Goal: Task Accomplishment & Management: Manage account settings

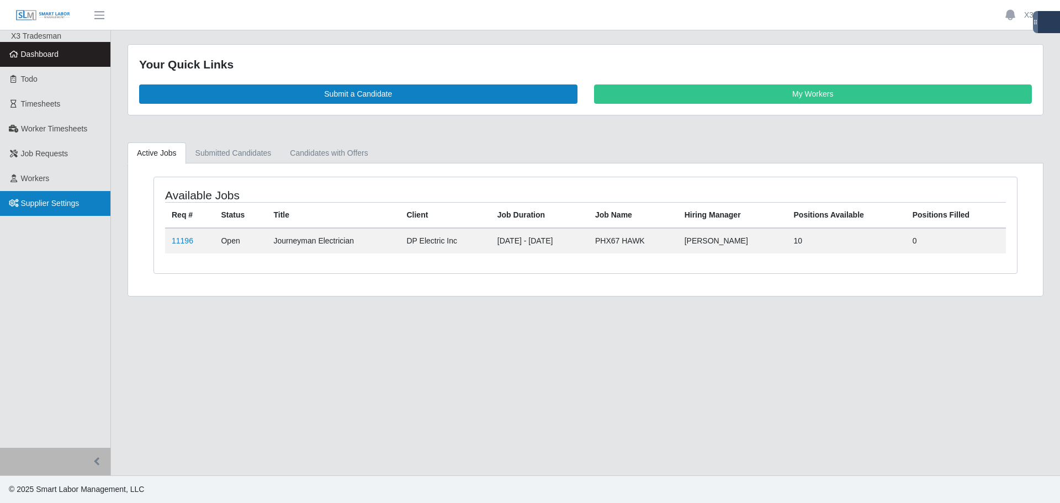
click at [59, 194] on link "Supplier Settings" at bounding box center [55, 203] width 110 height 25
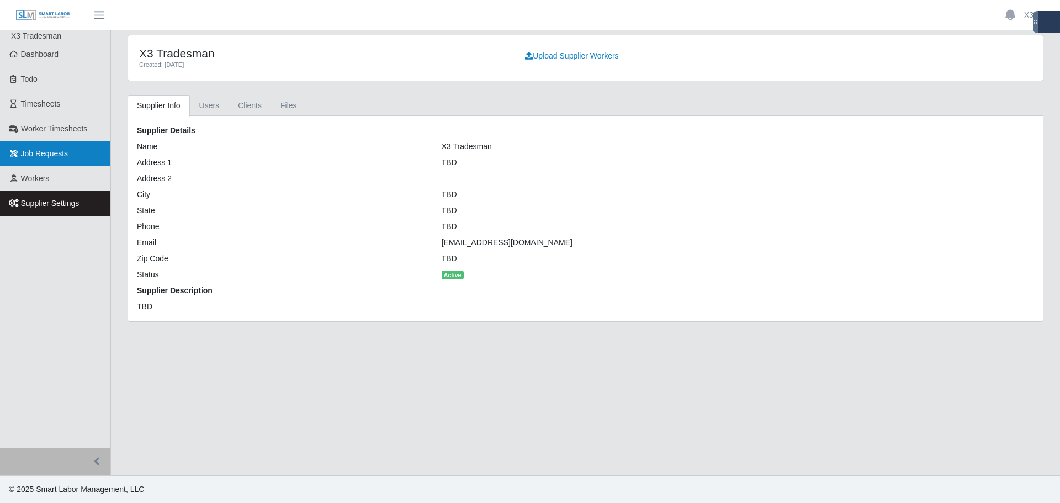
click at [39, 149] on span "Job Requests" at bounding box center [44, 153] width 47 height 9
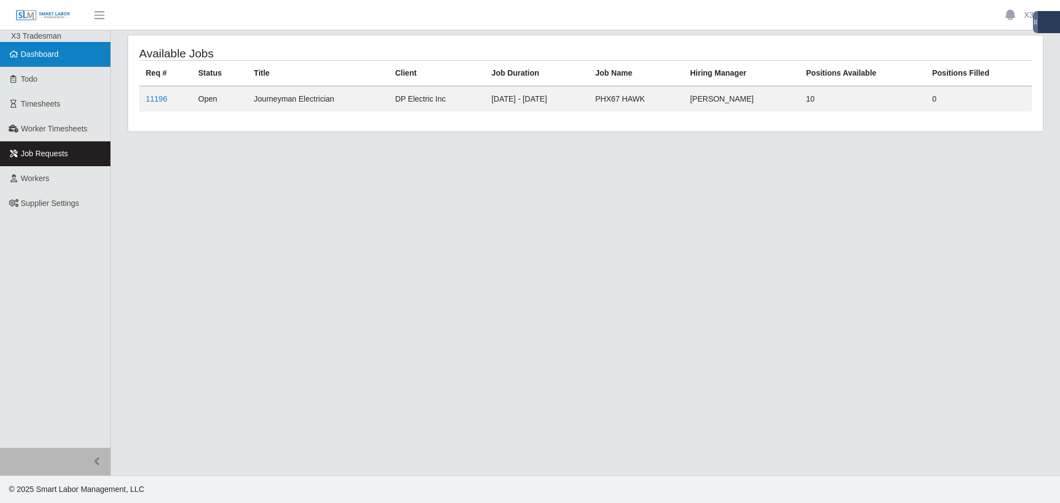
click at [38, 59] on span "Dashboard" at bounding box center [40, 54] width 38 height 9
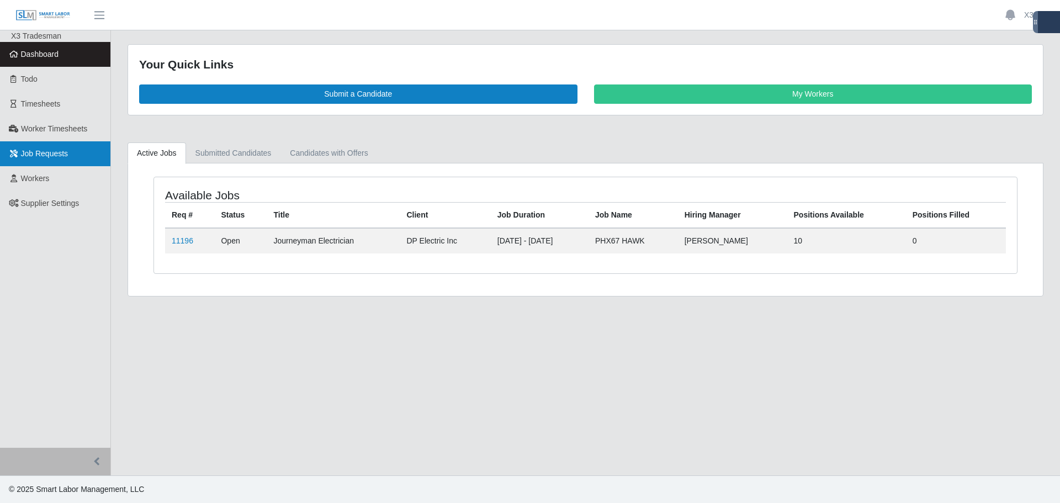
click at [76, 154] on link "Job Requests" at bounding box center [55, 153] width 110 height 25
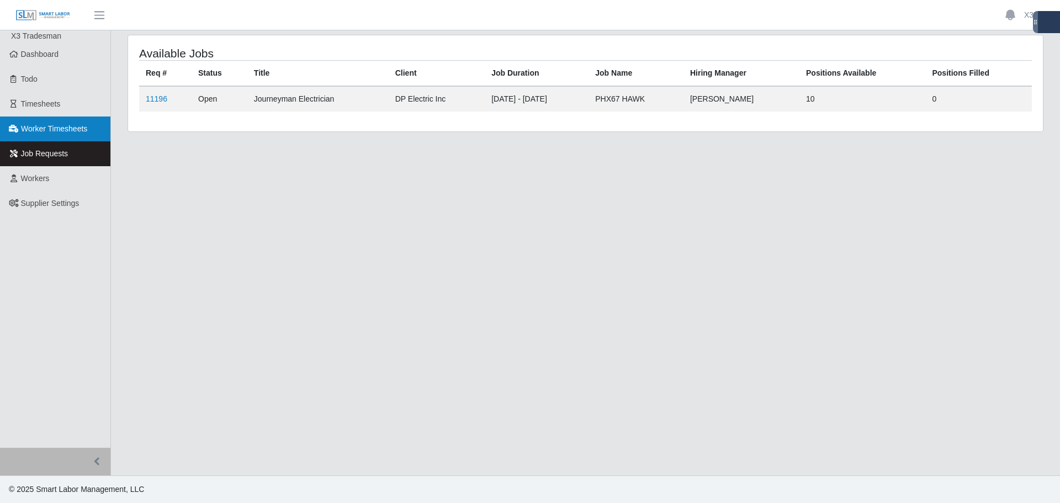
click at [77, 131] on span "Worker Timesheets" at bounding box center [54, 128] width 66 height 9
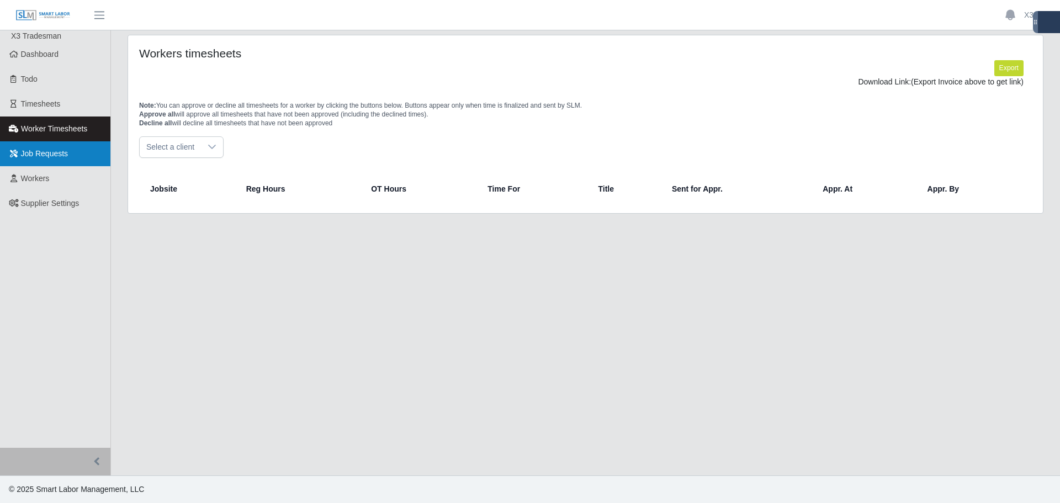
click at [56, 153] on span "Job Requests" at bounding box center [44, 153] width 47 height 9
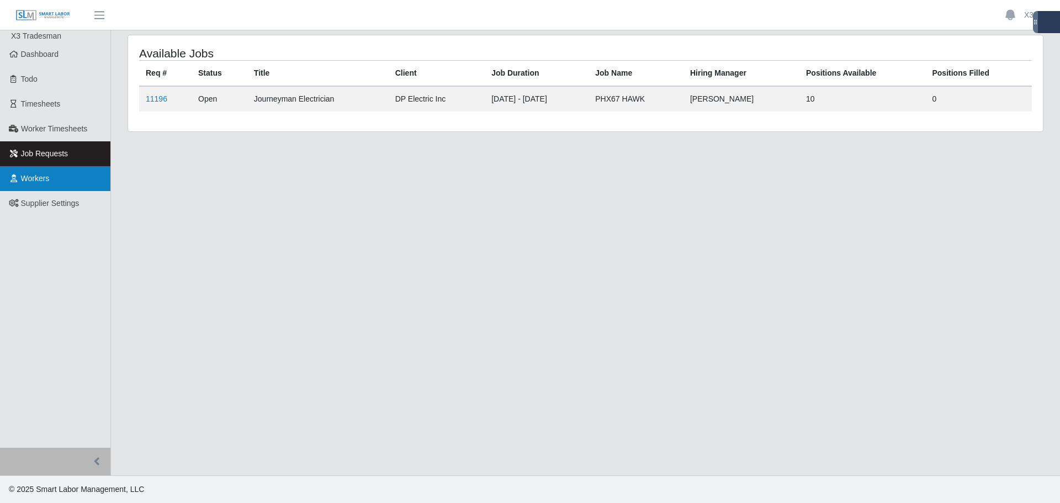
click at [57, 177] on link "Workers" at bounding box center [55, 178] width 110 height 25
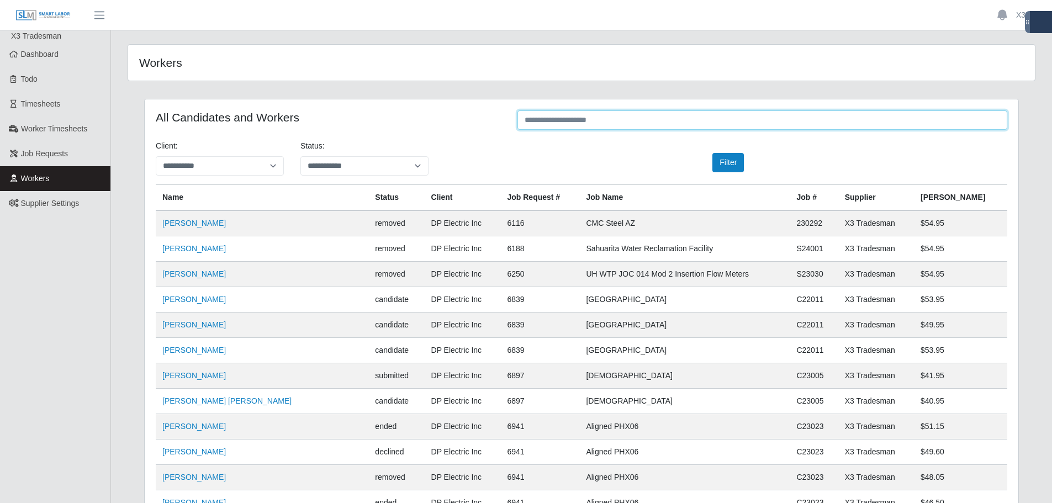
click at [556, 120] on input "text" at bounding box center [762, 119] width 490 height 19
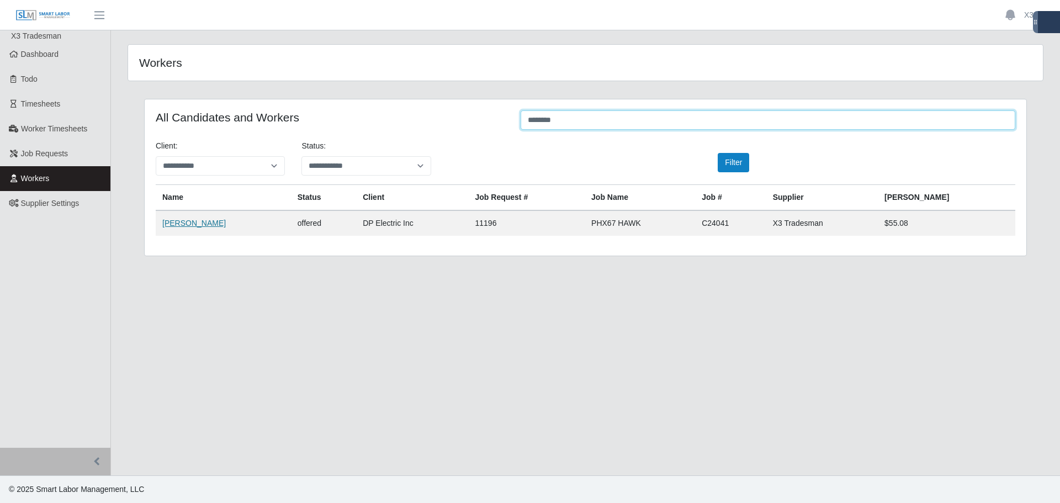
type input "*******"
click at [193, 223] on link "Anthony Hayes" at bounding box center [193, 223] width 63 height 9
click at [599, 118] on input "*******" at bounding box center [768, 119] width 495 height 19
click at [523, 115] on input "*******" at bounding box center [768, 119] width 495 height 19
type input "***"
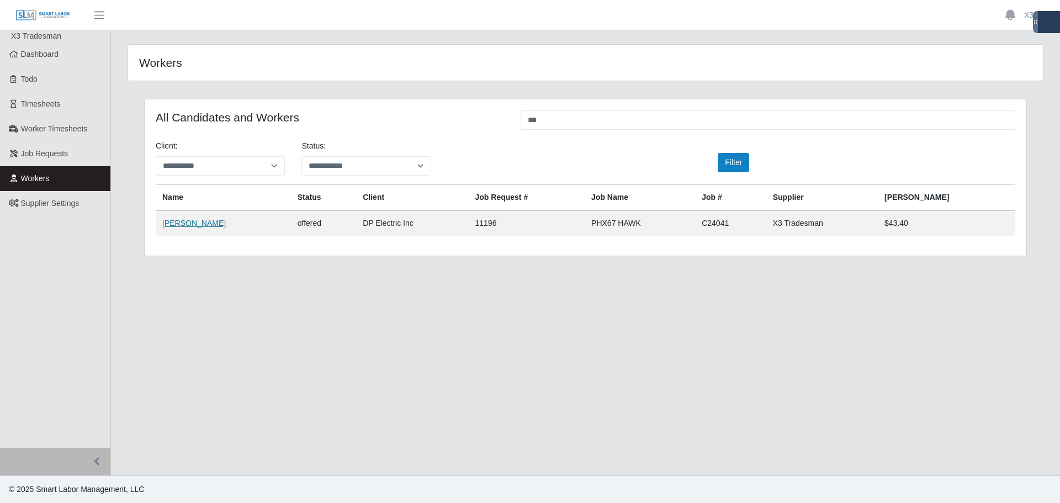
click at [211, 225] on link "Assenet Vasquez" at bounding box center [193, 223] width 63 height 9
click at [50, 59] on span "Dashboard" at bounding box center [40, 54] width 38 height 9
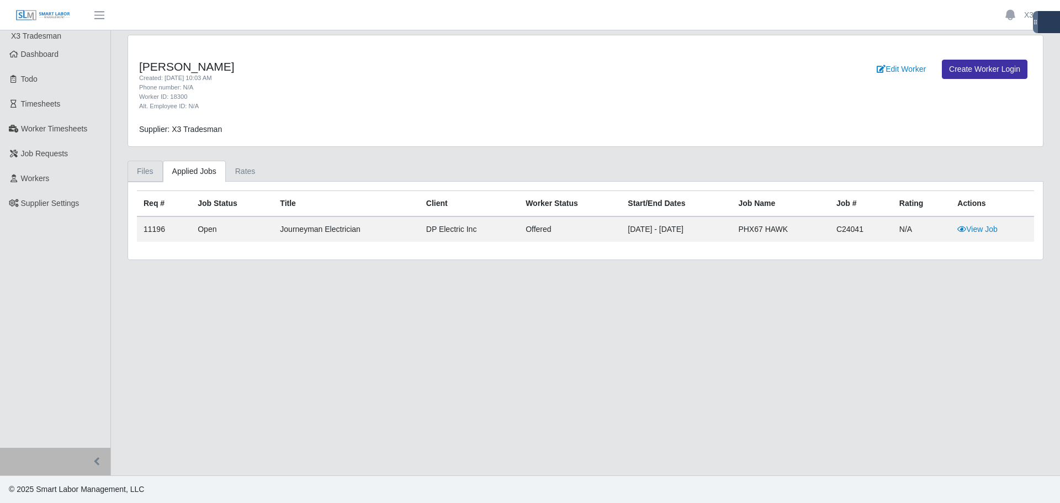
click at [146, 178] on link "Files" at bounding box center [145, 172] width 35 height 22
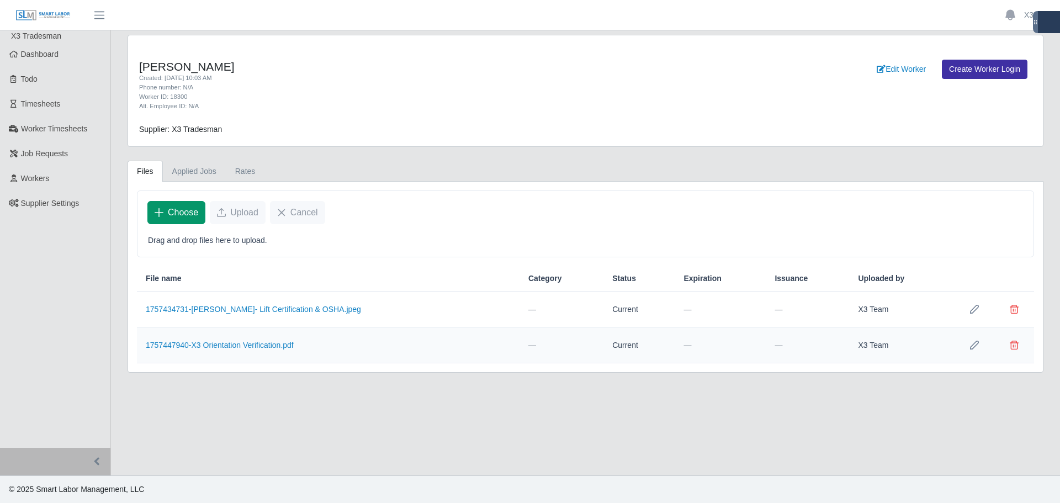
click at [190, 212] on span "Choose" at bounding box center [183, 212] width 30 height 13
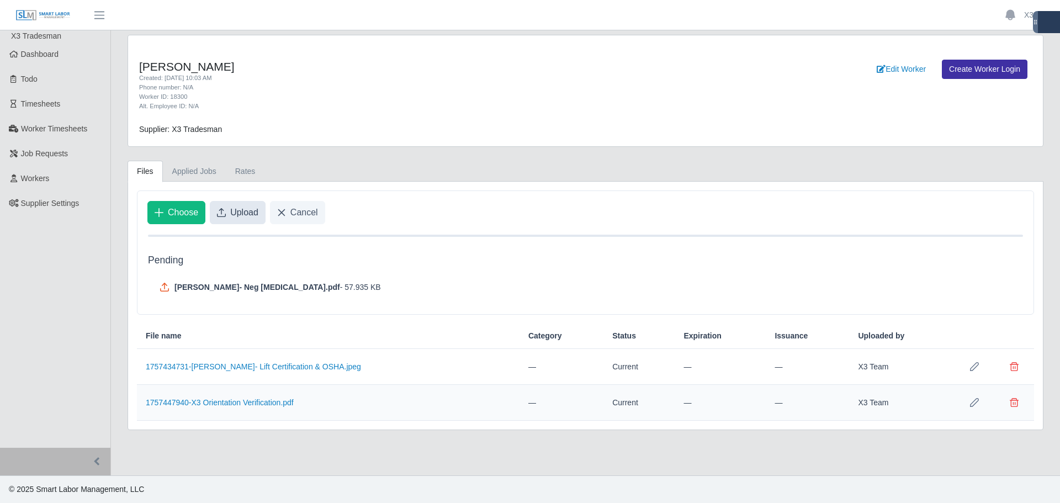
click at [253, 214] on span "Upload" at bounding box center [244, 212] width 28 height 13
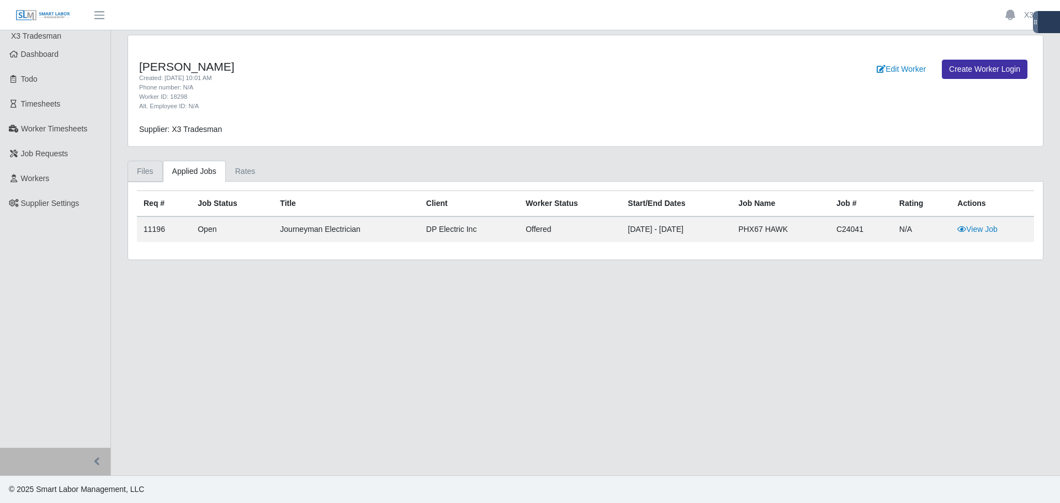
click at [150, 174] on link "Files" at bounding box center [145, 172] width 35 height 22
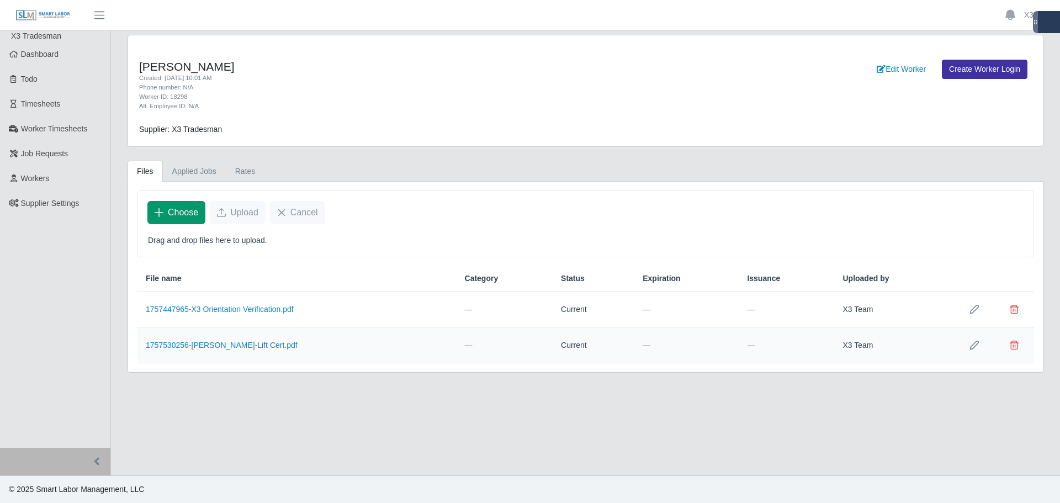
click at [185, 214] on span "Choose" at bounding box center [183, 212] width 30 height 13
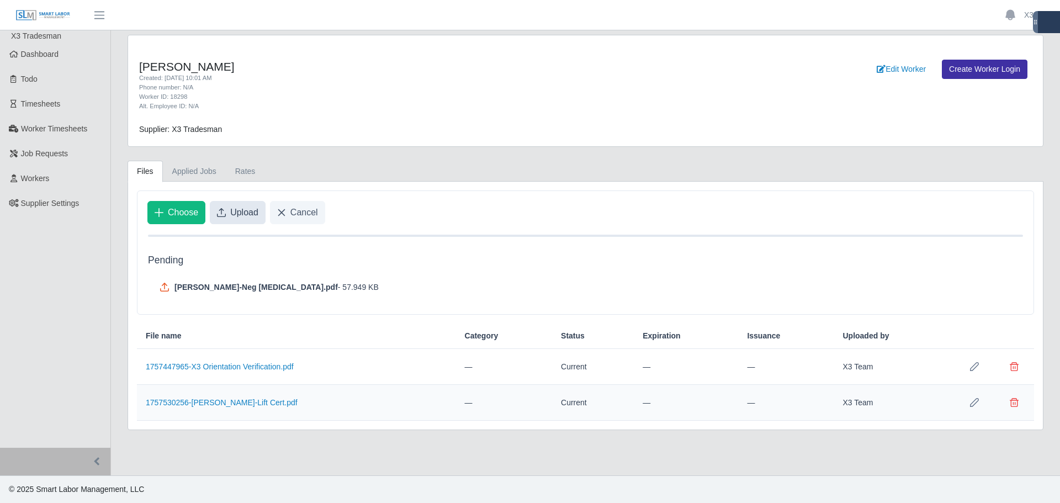
click at [238, 218] on span "Upload" at bounding box center [244, 212] width 28 height 13
